Goal: Submit feedback/report problem

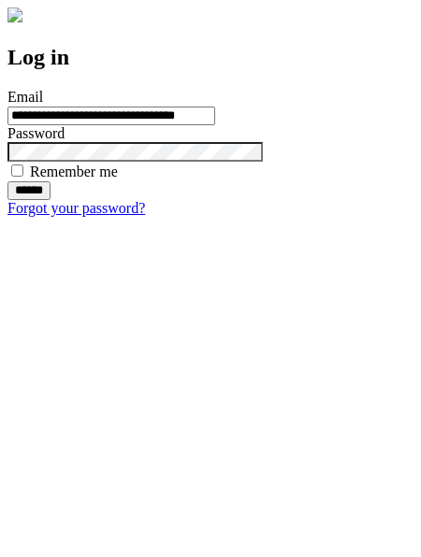
click at [50, 200] on input "******" at bounding box center [28, 190] width 43 height 19
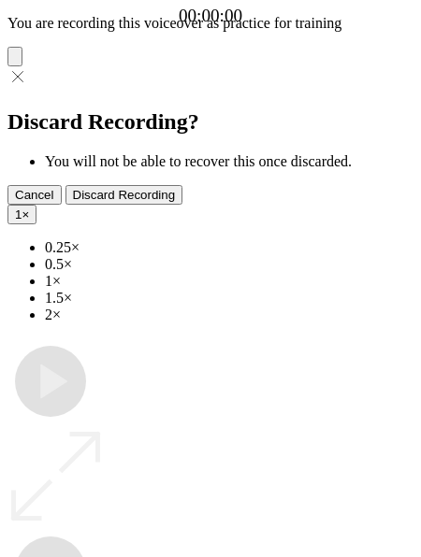
type input "**********"
